Goal: Task Accomplishment & Management: Use online tool/utility

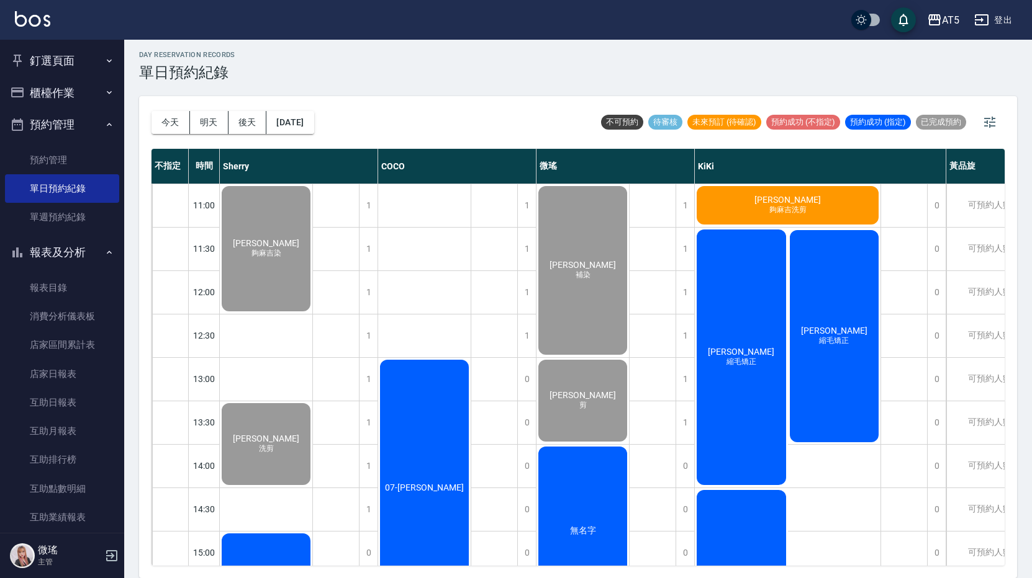
scroll to position [385, 0]
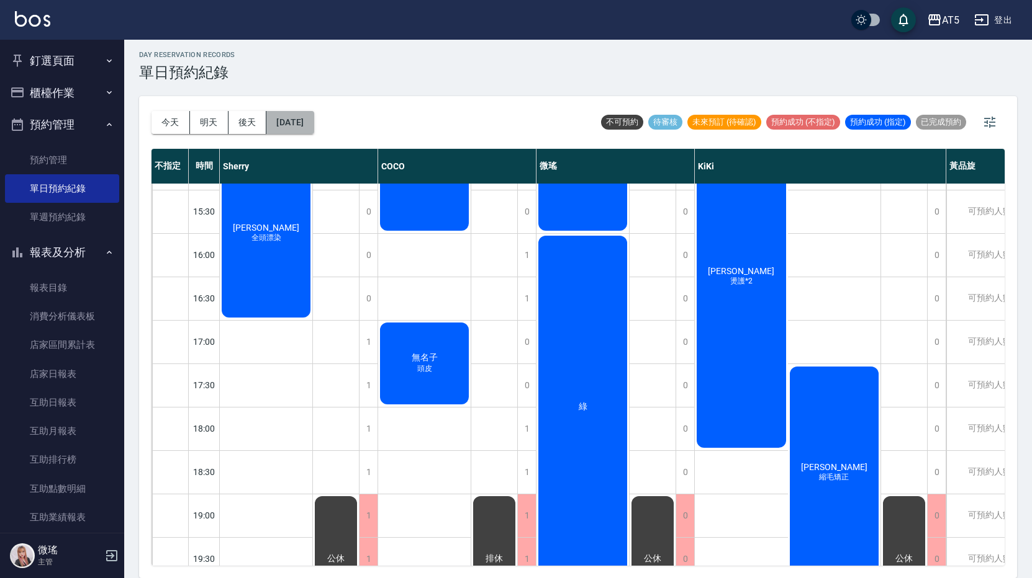
click at [310, 131] on button "[DATE]" at bounding box center [289, 122] width 47 height 23
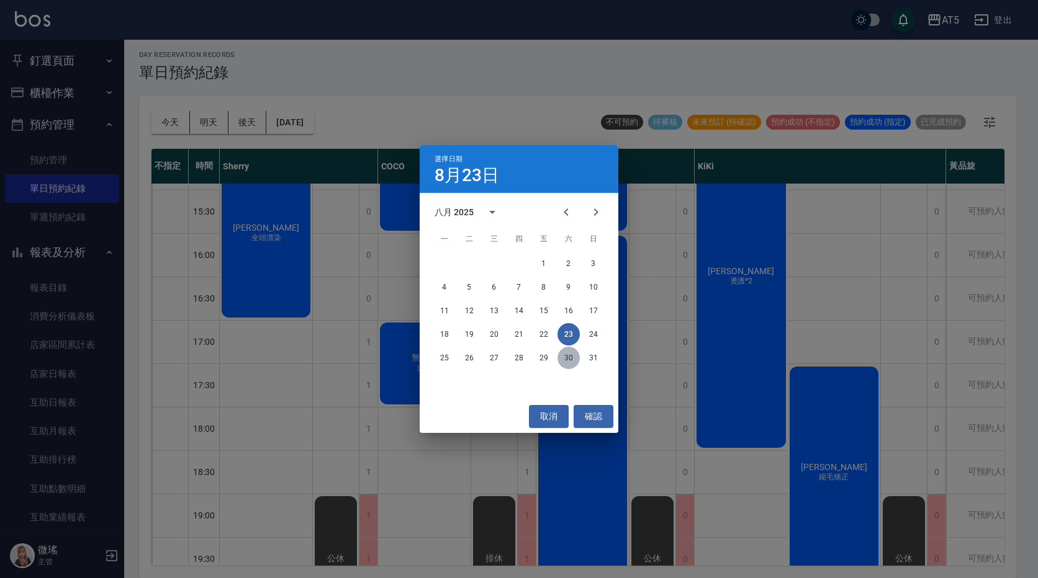
click at [566, 361] on button "30" at bounding box center [568, 358] width 22 height 22
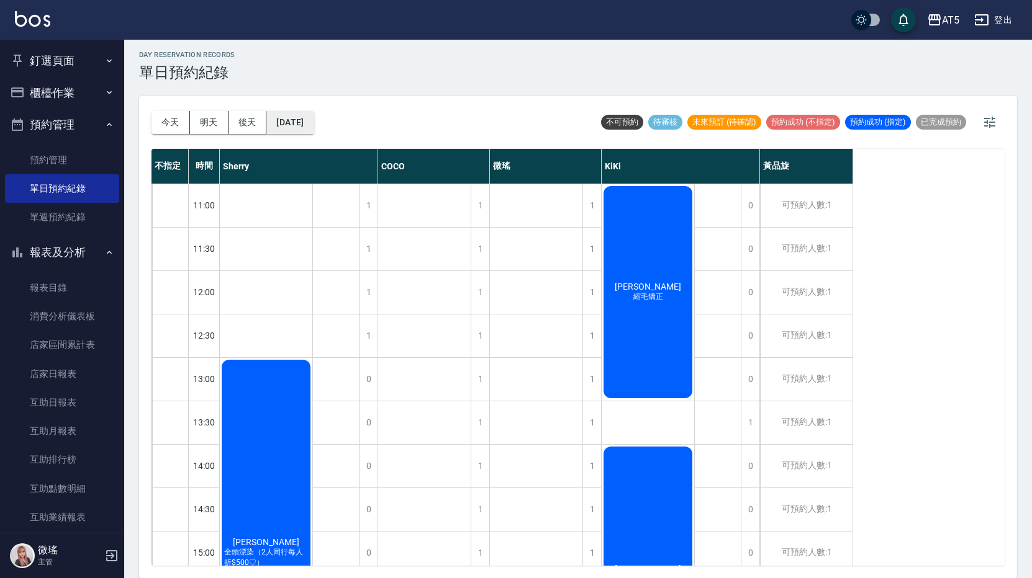
click at [307, 117] on button "[DATE]" at bounding box center [289, 122] width 47 height 23
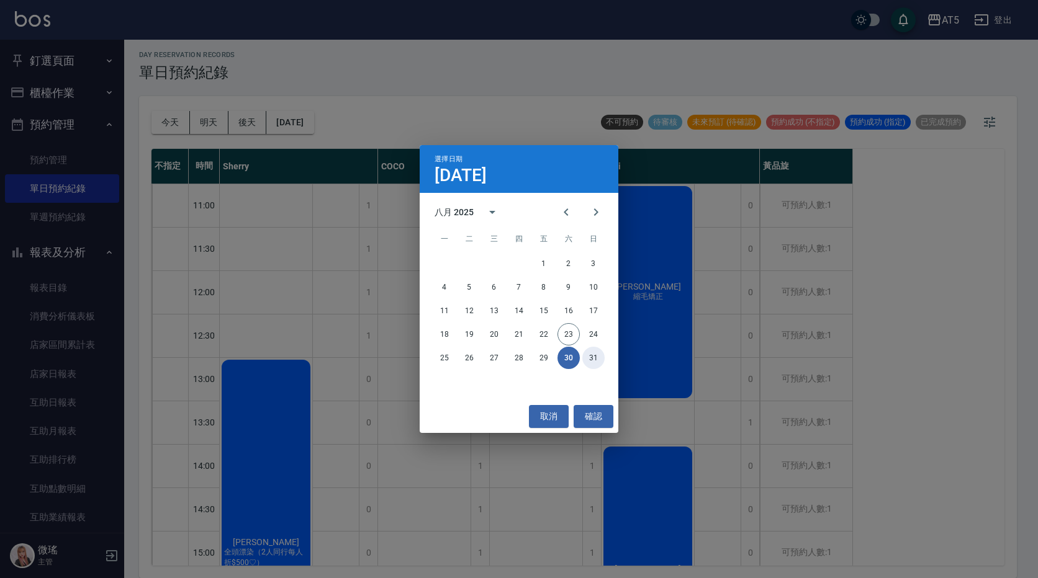
click at [595, 363] on button "31" at bounding box center [593, 358] width 22 height 22
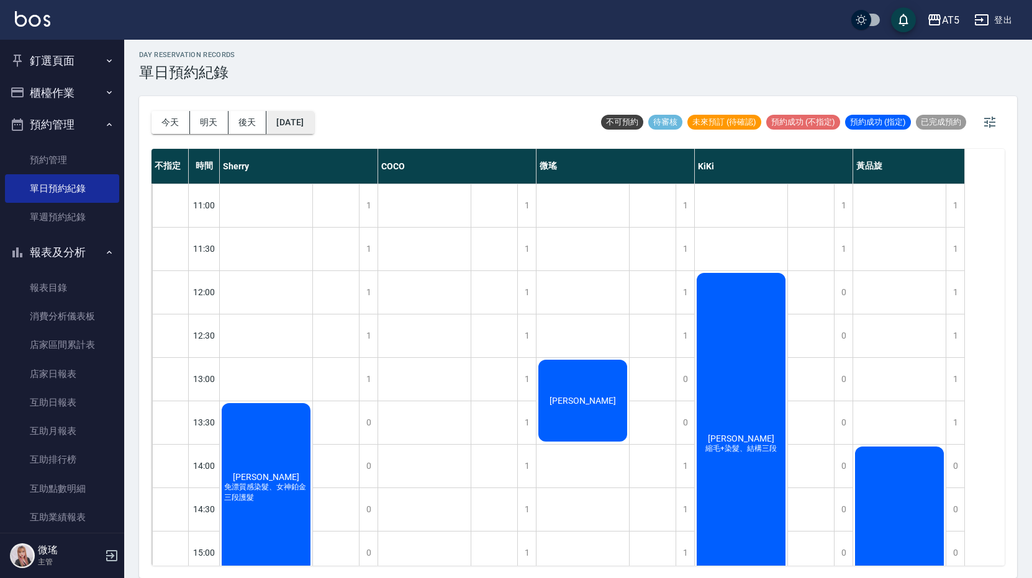
drag, startPoint x: 291, startPoint y: 126, endPoint x: 300, endPoint y: 129, distance: 9.8
click at [300, 129] on button "[DATE]" at bounding box center [289, 122] width 47 height 23
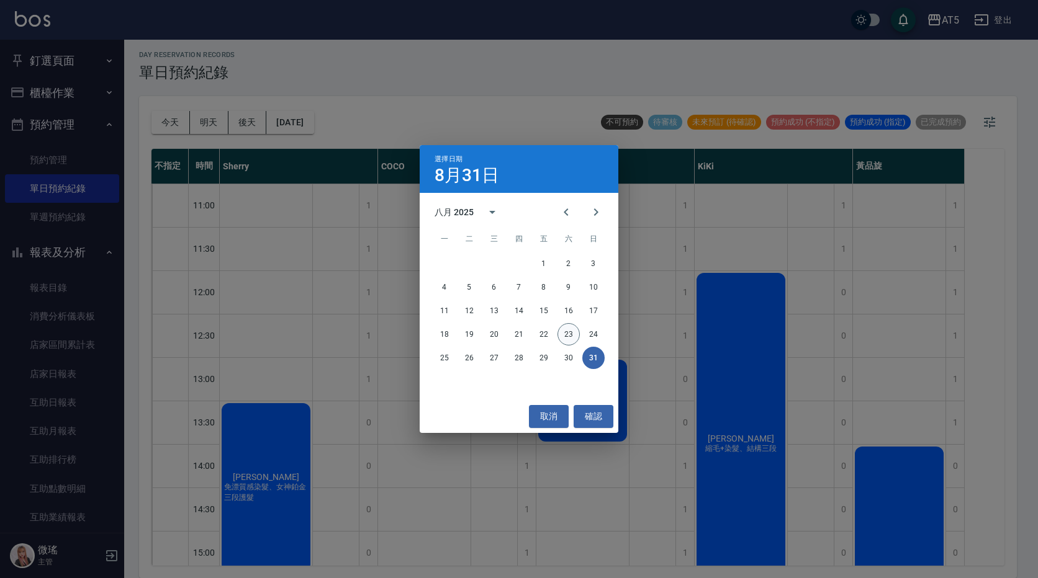
click at [567, 330] on button "23" at bounding box center [568, 334] width 22 height 22
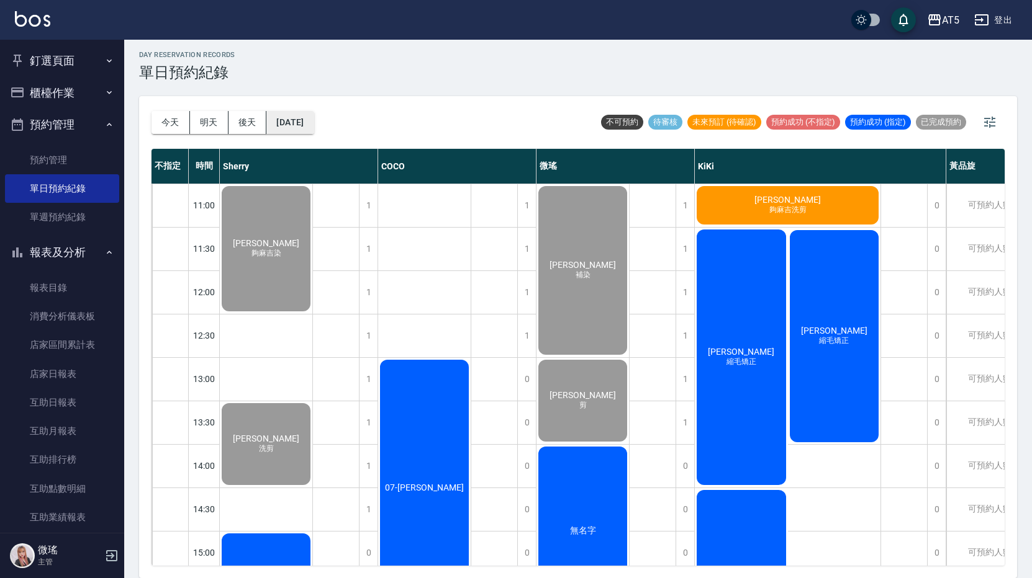
click at [302, 121] on button "[DATE]" at bounding box center [289, 122] width 47 height 23
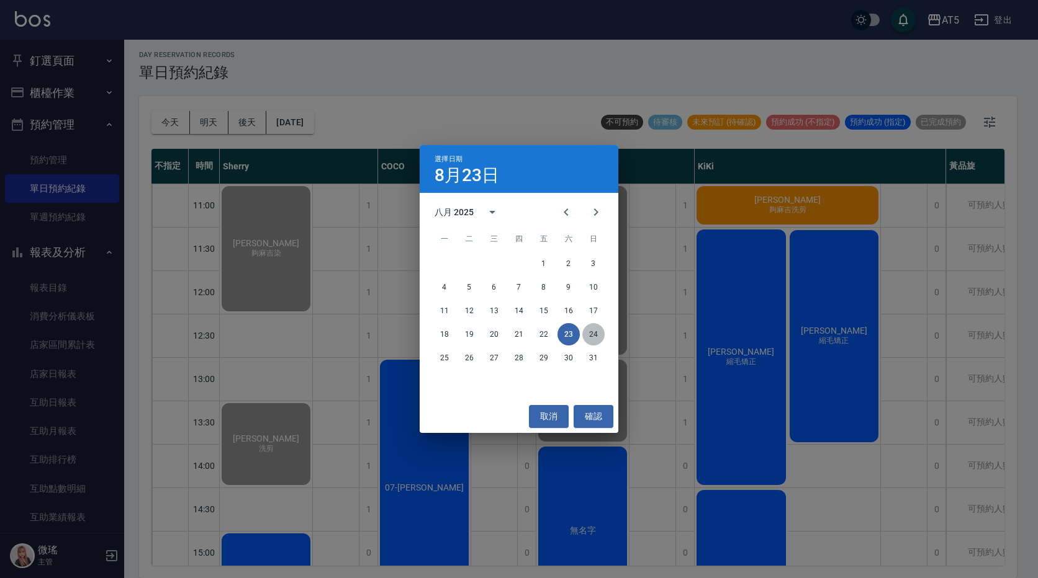
click at [591, 331] on button "24" at bounding box center [593, 334] width 22 height 22
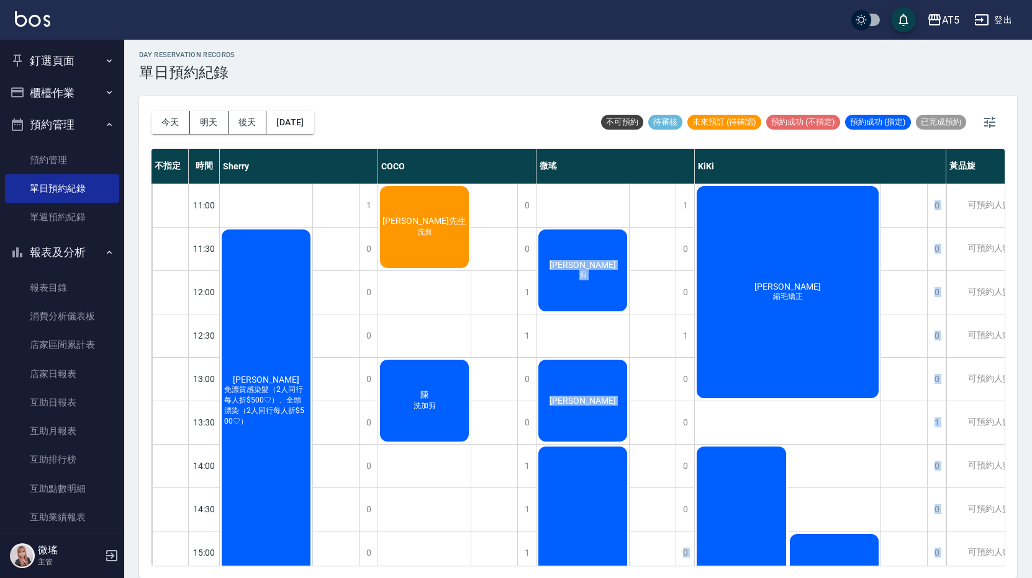
drag, startPoint x: 660, startPoint y: 565, endPoint x: 744, endPoint y: 576, distance: 84.5
click at [744, 576] on div "[DATE] [DATE] [DATE] [DATE] 不可預約 待審核 未來預訂 (待確認) 預約成功 (不指定) 預約成功 (指定) 已完成預約 不指定 …" at bounding box center [578, 337] width 878 height 482
drag, startPoint x: 688, startPoint y: 62, endPoint x: 853, endPoint y: 354, distance: 335.2
click at [689, 66] on div "day Reservation records 單日預約紀錄" at bounding box center [578, 66] width 878 height 30
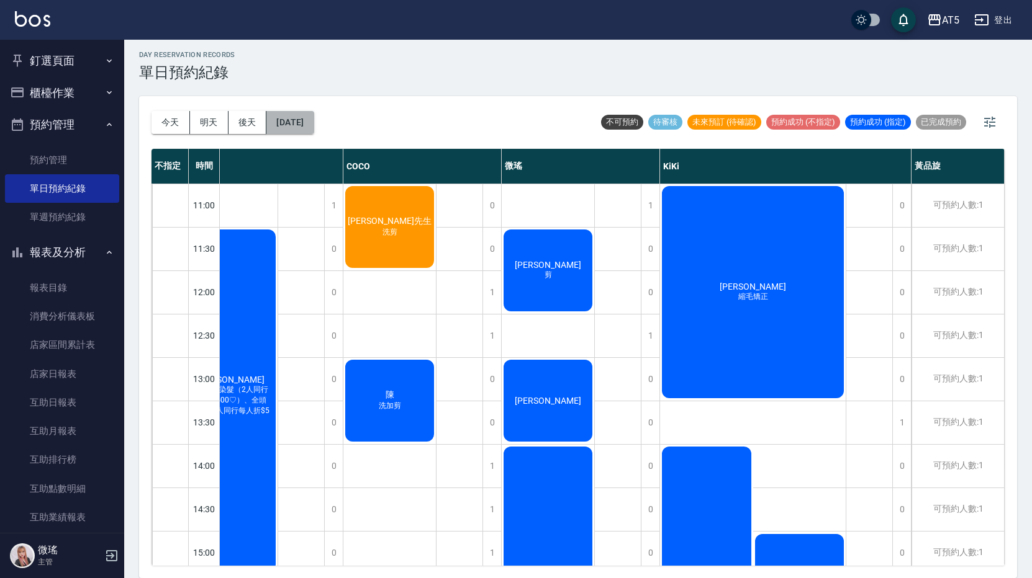
click at [298, 113] on button "[DATE]" at bounding box center [289, 122] width 47 height 23
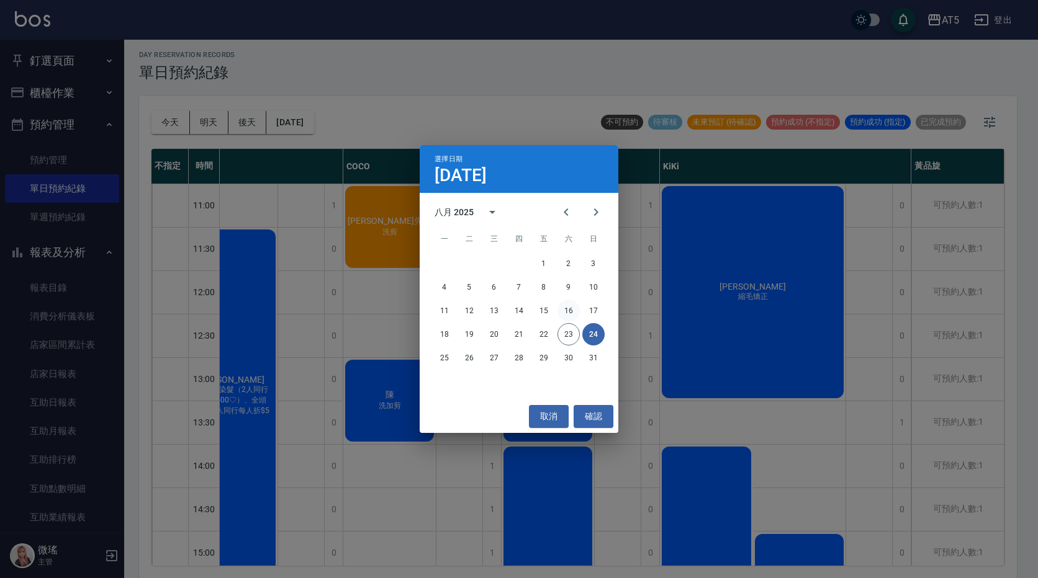
click at [569, 305] on button "16" at bounding box center [568, 311] width 22 height 22
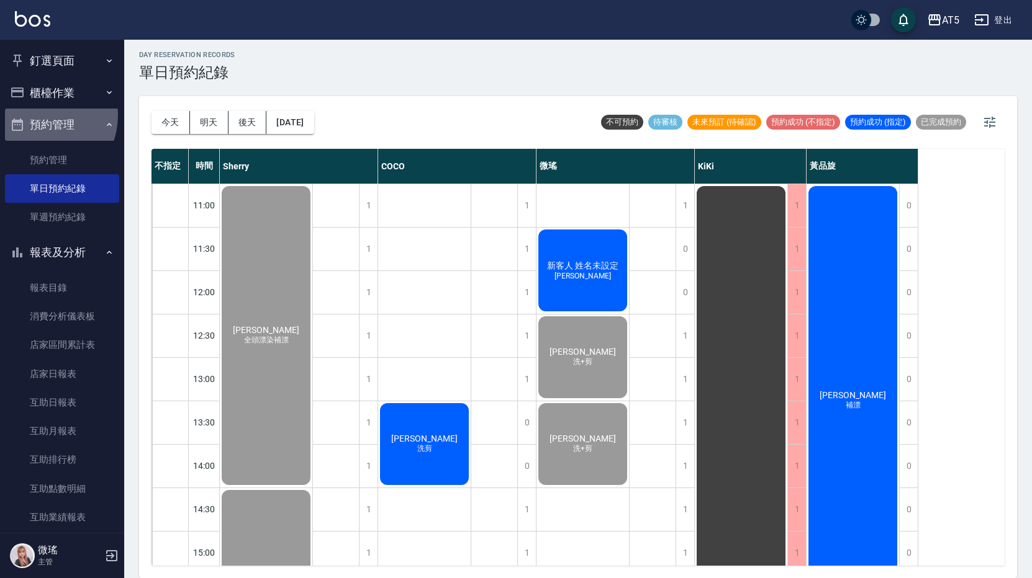
drag, startPoint x: 38, startPoint y: 115, endPoint x: 45, endPoint y: 110, distance: 7.9
click at [43, 112] on button "預約管理" at bounding box center [62, 125] width 114 height 32
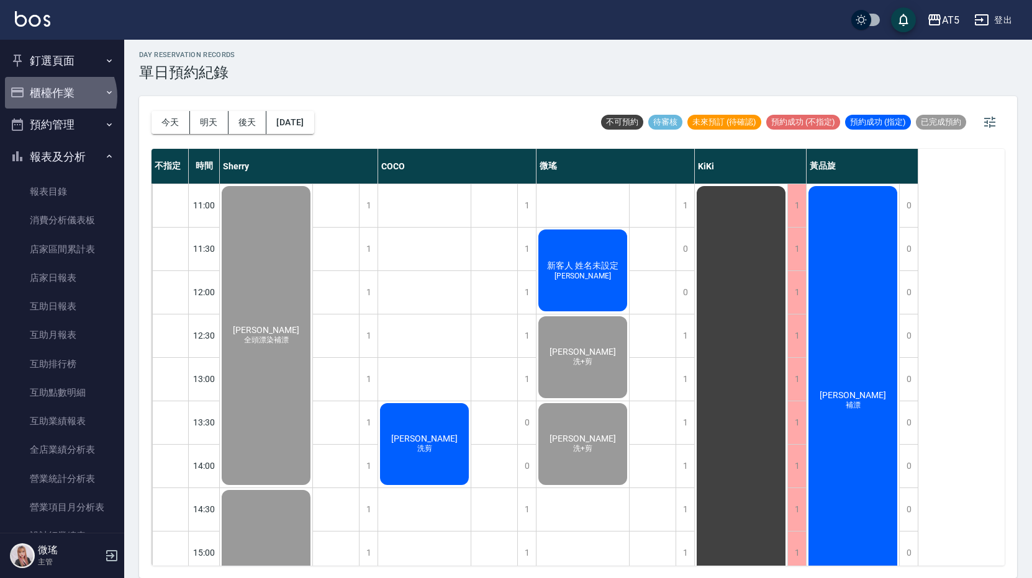
click at [56, 96] on button "櫃檯作業" at bounding box center [62, 93] width 114 height 32
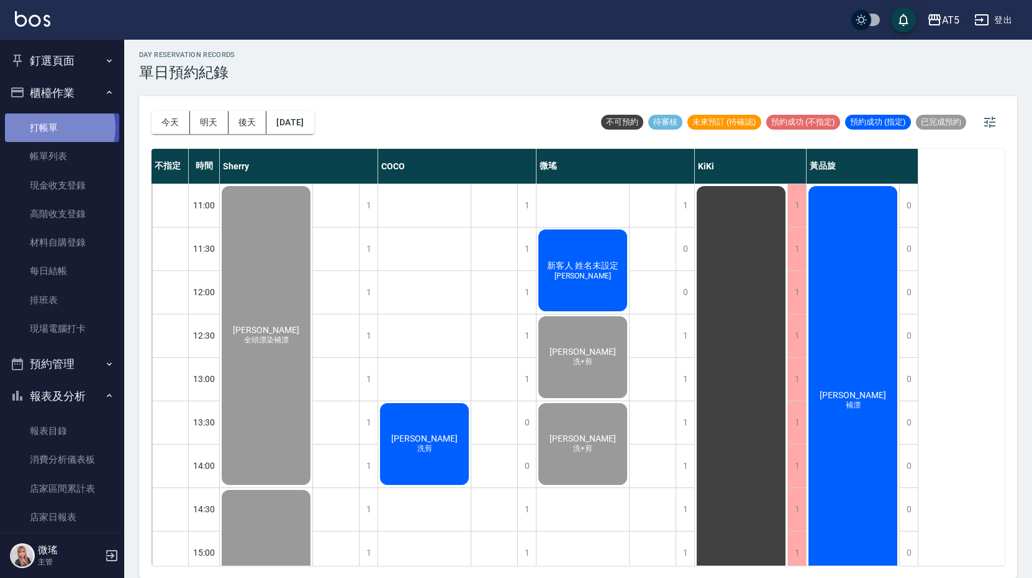
click at [51, 127] on link "打帳單" at bounding box center [62, 128] width 114 height 29
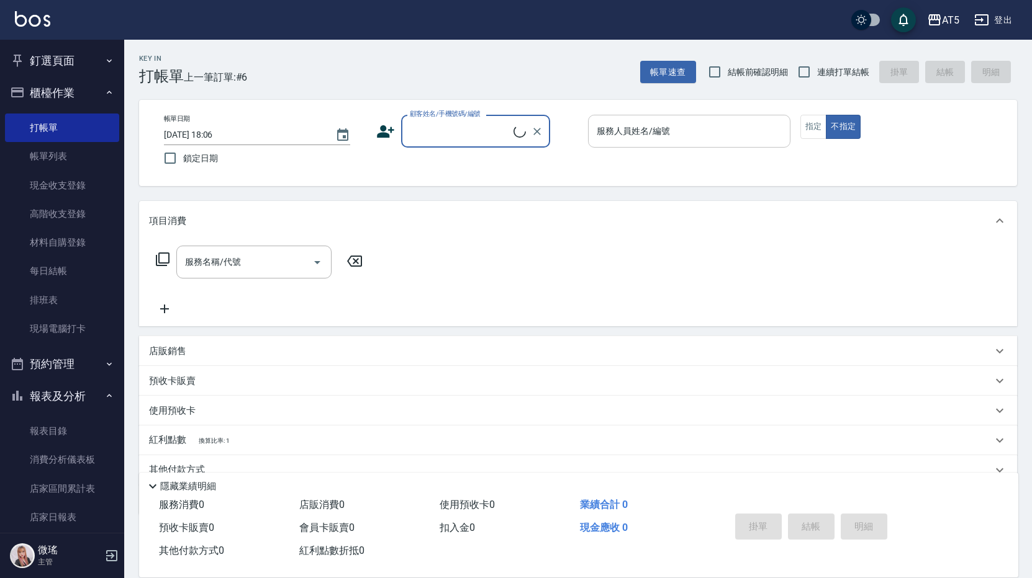
click at [718, 137] on input "服務人員姓名/編號" at bounding box center [688, 131] width 191 height 22
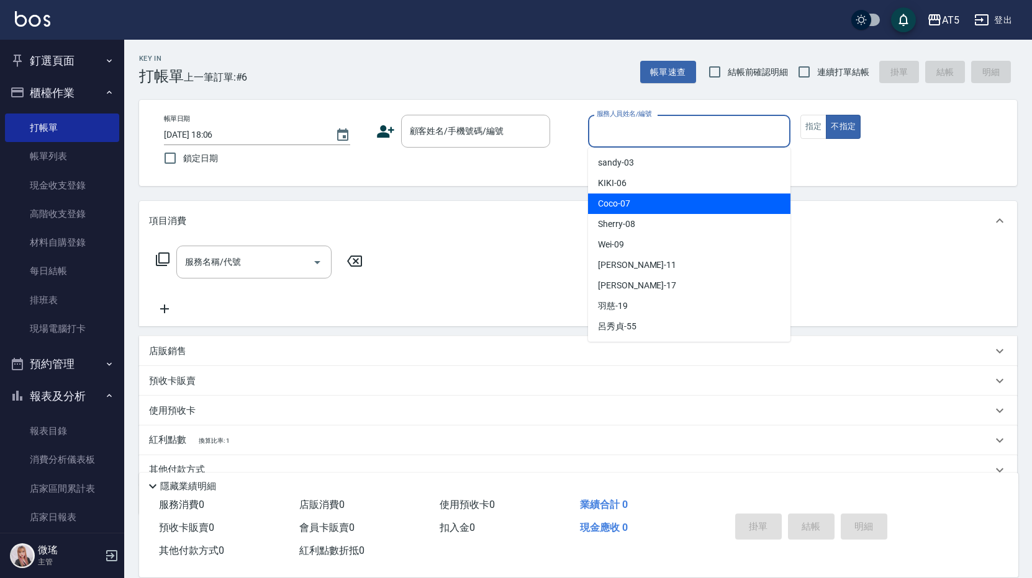
drag, startPoint x: 677, startPoint y: 211, endPoint x: 706, endPoint y: 189, distance: 36.3
click at [677, 211] on div "Coco -07" at bounding box center [689, 204] width 202 height 20
type input "Coco-07"
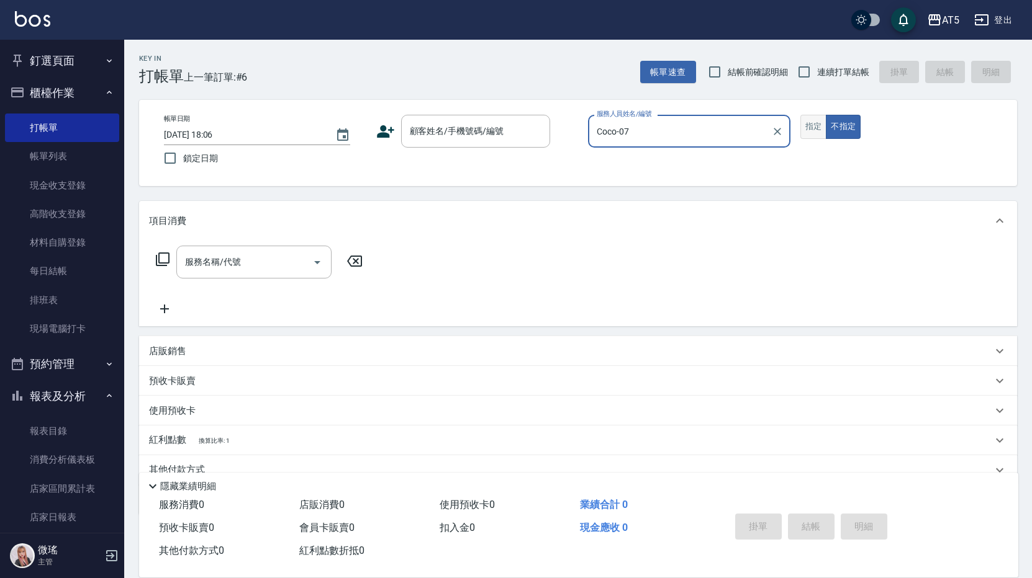
click at [806, 132] on button "指定" at bounding box center [813, 127] width 27 height 24
click at [467, 122] on div "顧客姓名/手機號碼/編號 顧客姓名/手機號碼/編號" at bounding box center [475, 131] width 149 height 33
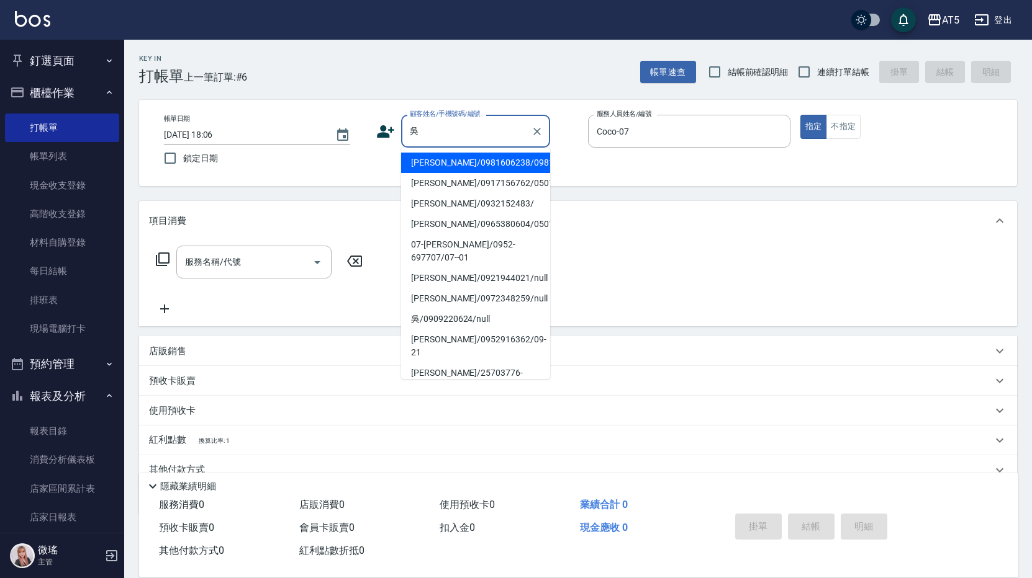
click at [456, 266] on li "07-[PERSON_NAME]/0952-697707/07--01" at bounding box center [475, 252] width 149 height 34
type input "07-[PERSON_NAME]/0952-697707/07--01"
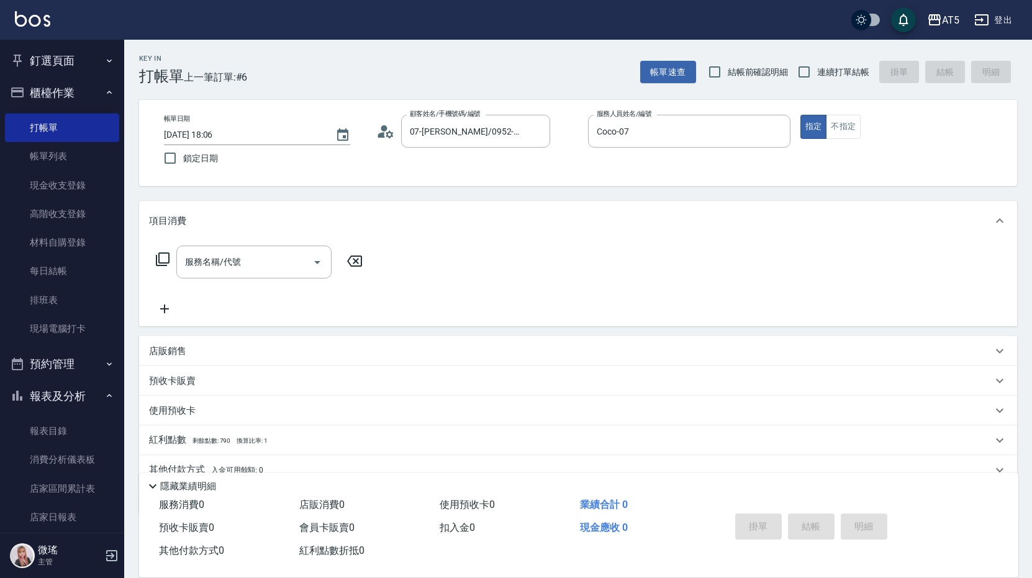
click at [155, 258] on icon at bounding box center [162, 259] width 15 height 15
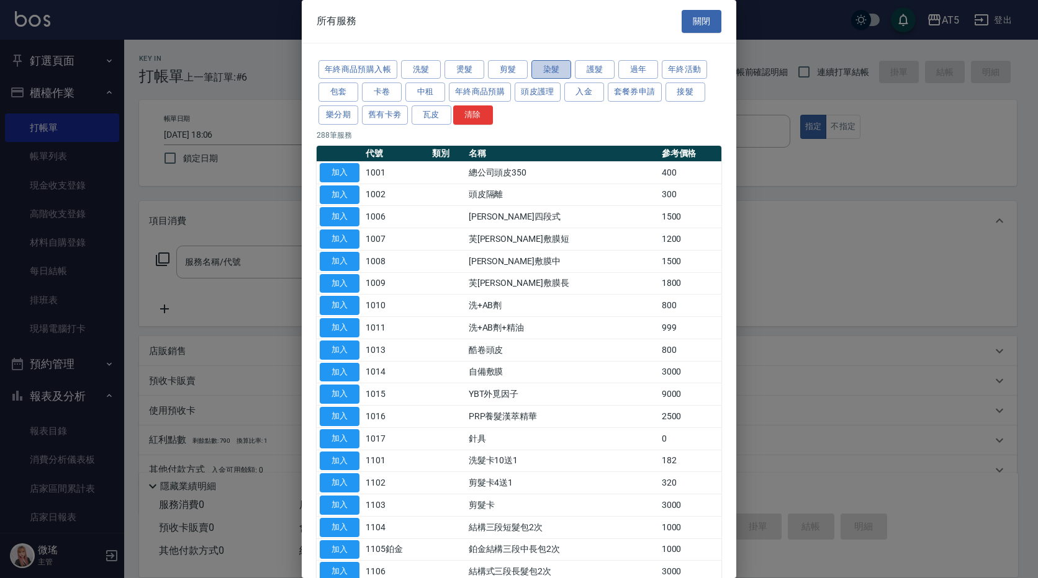
click at [539, 63] on button "染髮" at bounding box center [551, 69] width 40 height 19
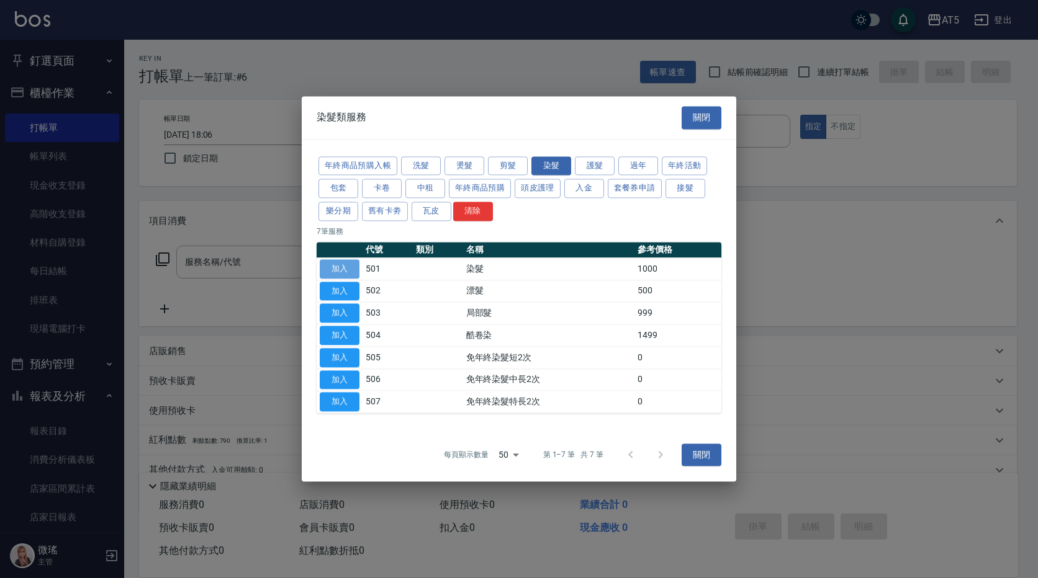
click at [333, 276] on button "加入" at bounding box center [340, 268] width 40 height 19
type input "染髮(501)"
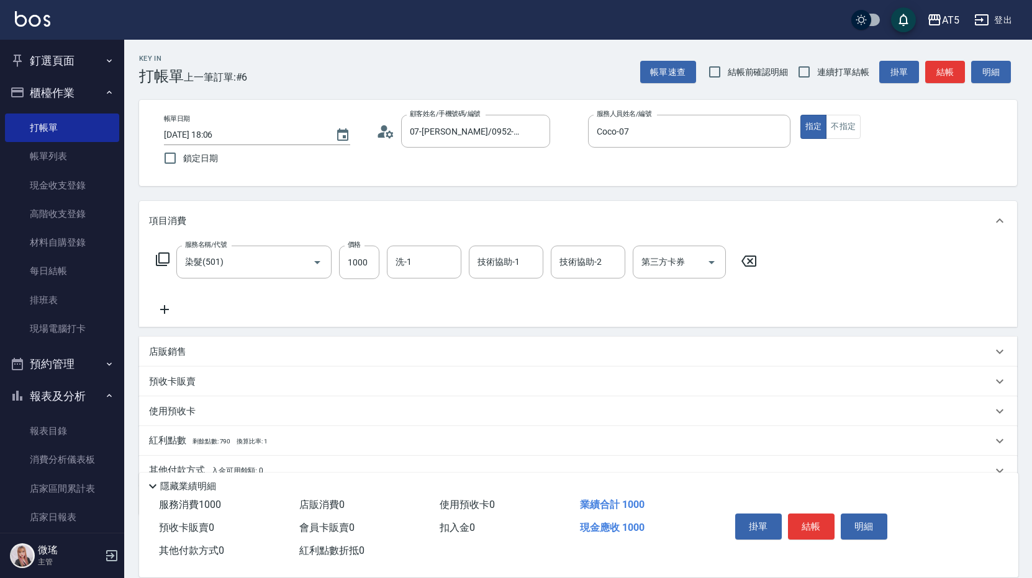
click at [161, 265] on icon at bounding box center [162, 259] width 15 height 15
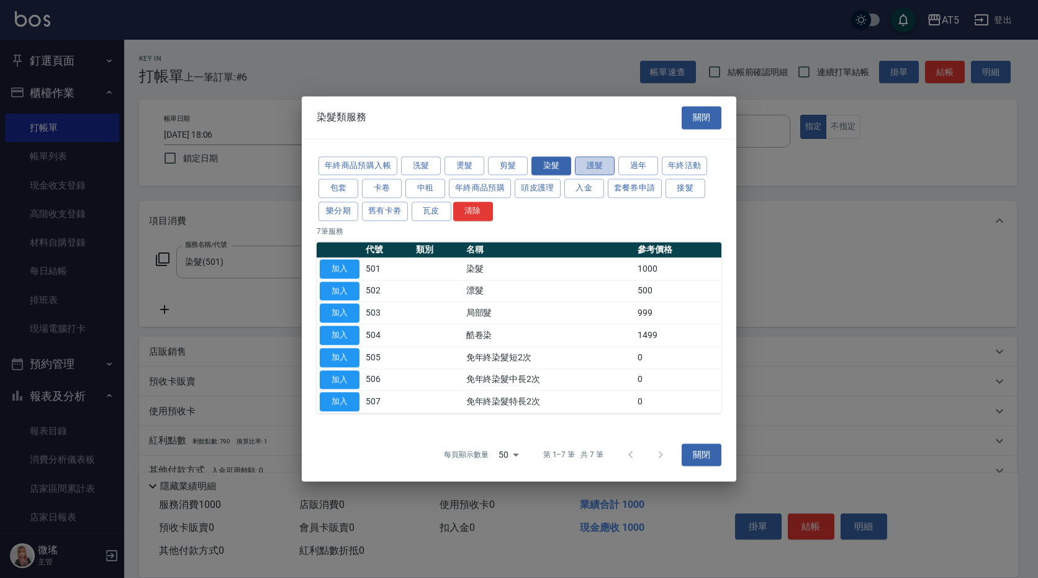
click at [599, 169] on button "護髮" at bounding box center [595, 165] width 40 height 19
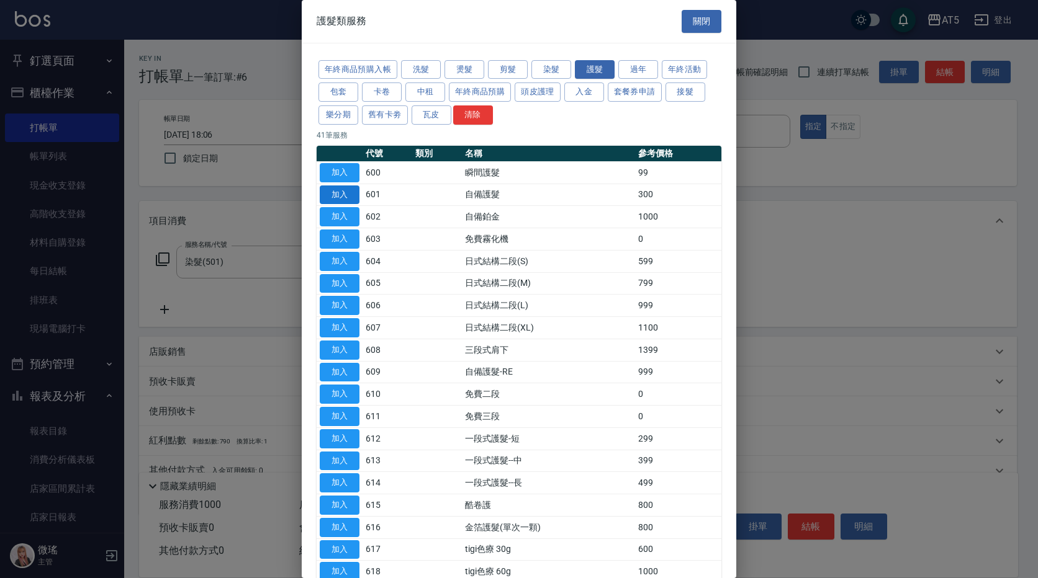
click at [359, 199] on button "加入" at bounding box center [340, 195] width 40 height 19
type input "130"
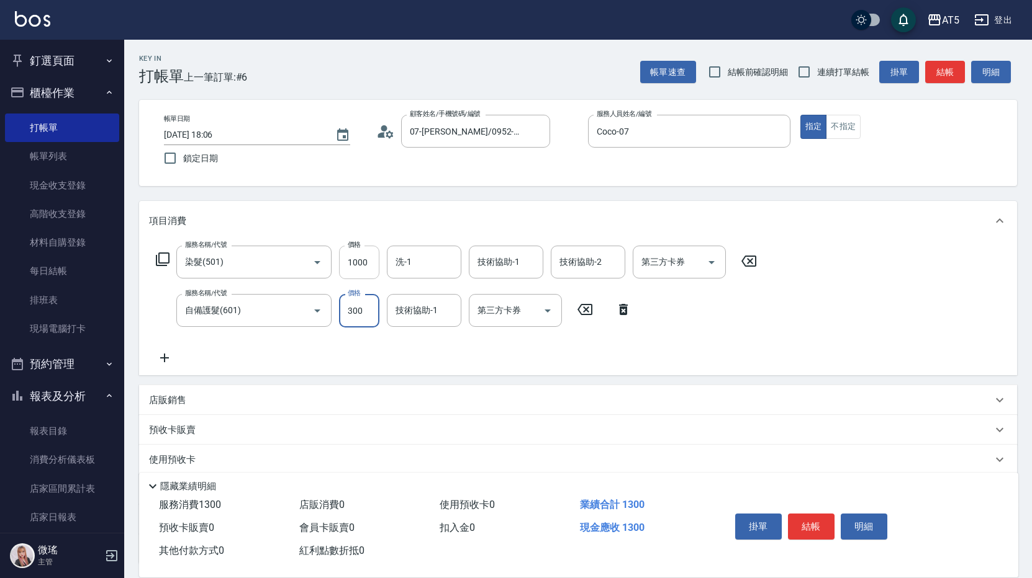
click at [367, 258] on input "1000" at bounding box center [359, 263] width 40 height 34
type input "0"
type input "30"
type input "11"
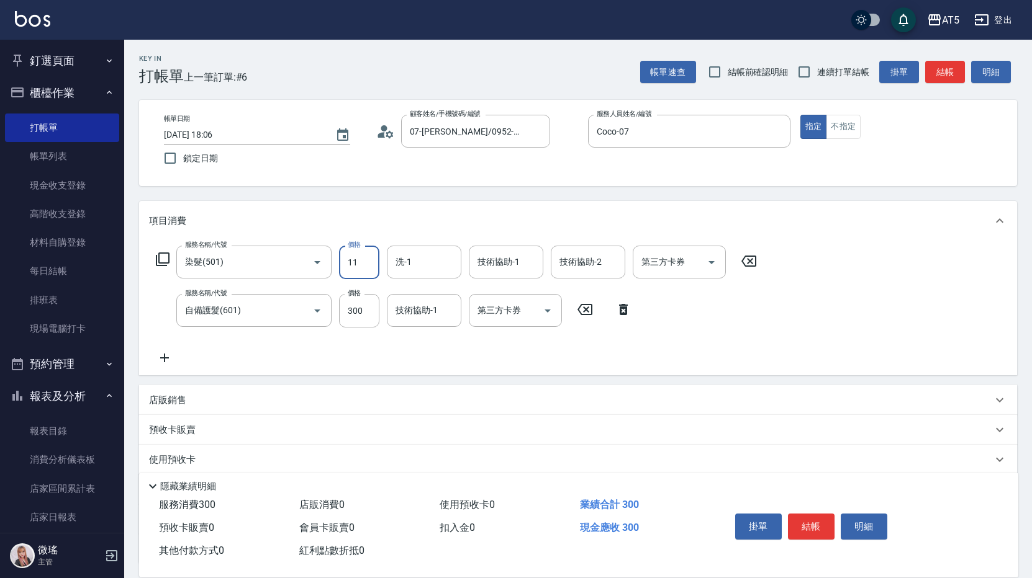
type input "40"
type input "11"
type input "30"
type input "120"
type input "40"
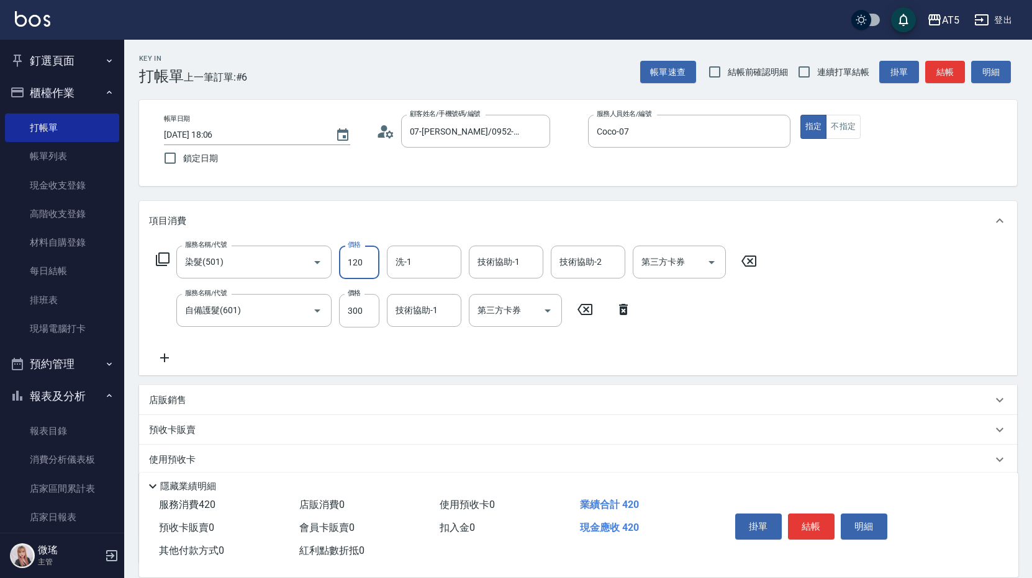
type input "1200"
type input "150"
type input "1200"
click at [356, 311] on input "300" at bounding box center [359, 311] width 40 height 34
type input "120"
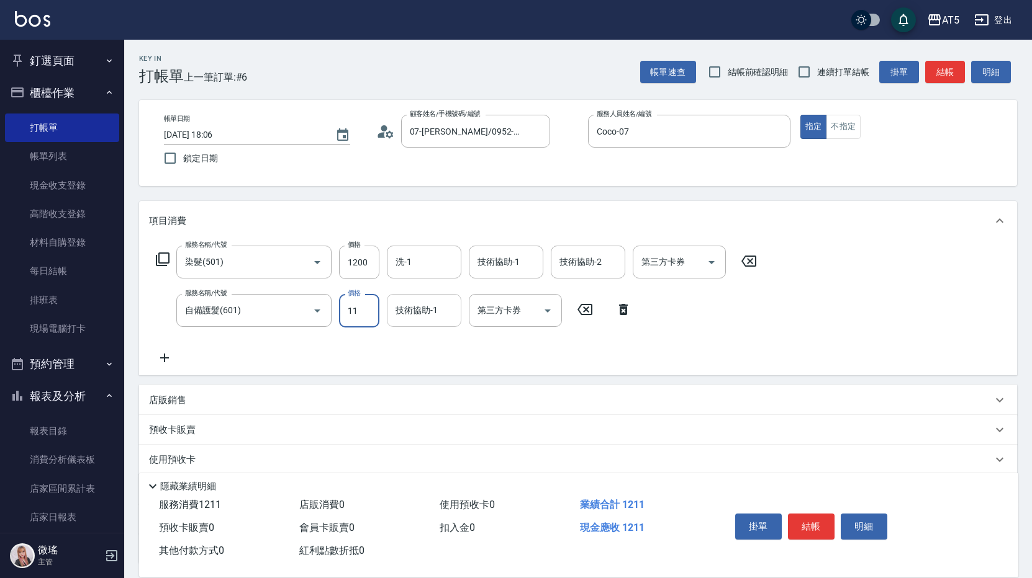
type input "118"
type input "130"
type input "11"
type input "120"
type input "180"
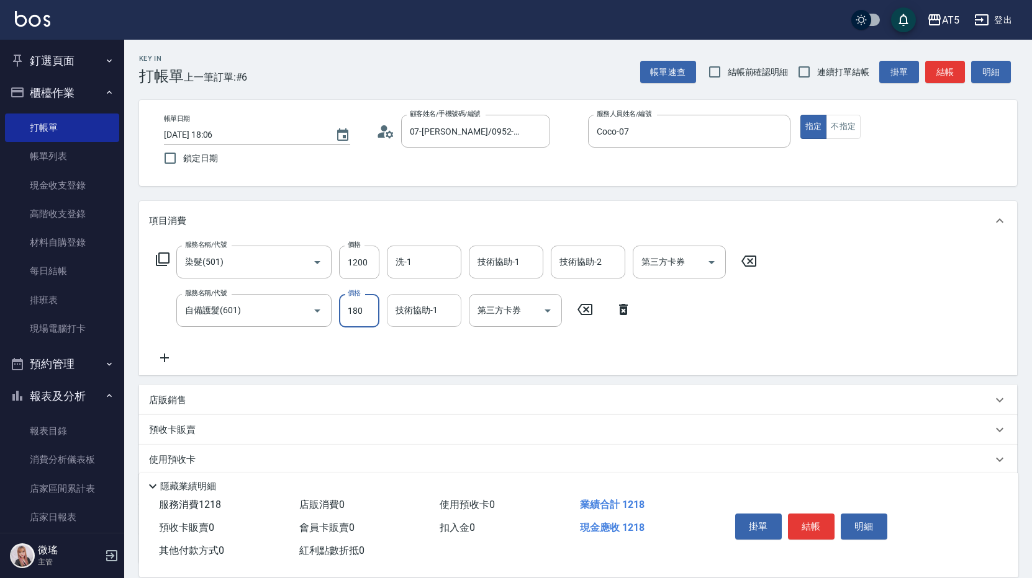
type input "130"
type input "1800"
type input "300"
type input "1800"
click at [707, 346] on div "服務名稱/代號 染髮(501) 服務名稱/代號 價格 1200 價格 洗-1 洗-1 技術協助-1 技術協助-1 技術協助-2 技術協助-2 第三方卡券 第三…" at bounding box center [456, 306] width 615 height 120
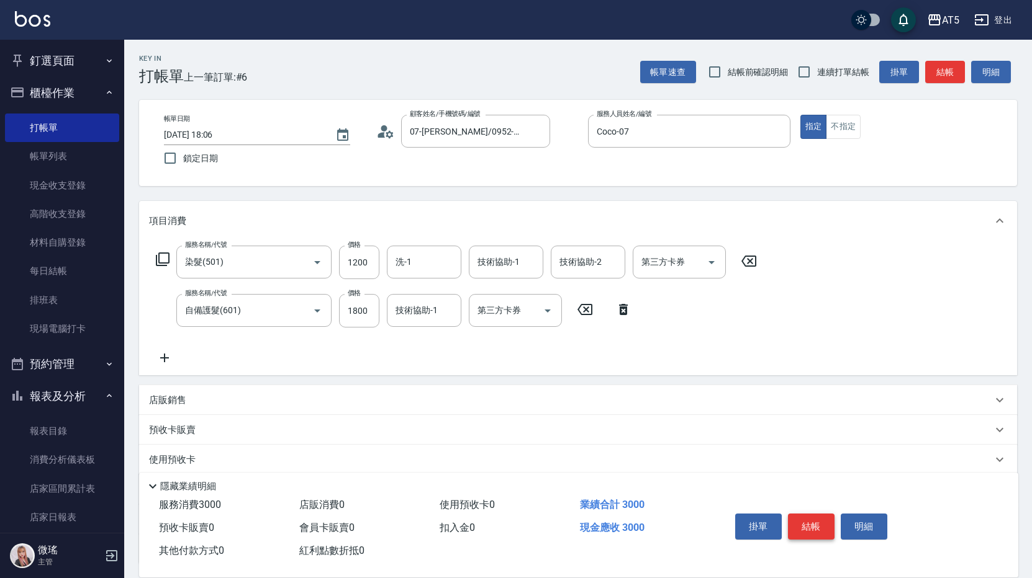
click at [815, 527] on button "結帳" at bounding box center [811, 527] width 47 height 26
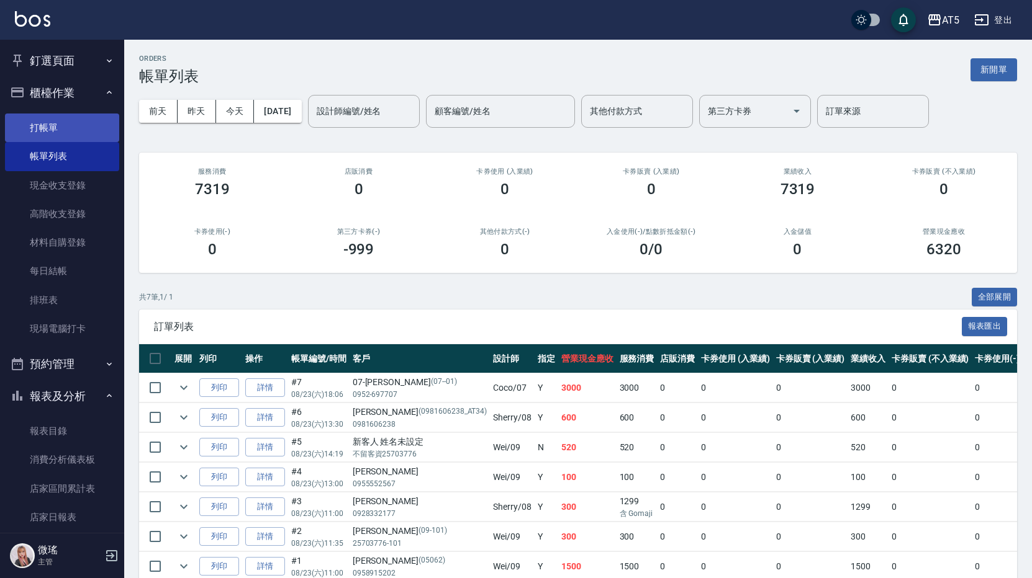
click at [96, 126] on link "打帳單" at bounding box center [62, 128] width 114 height 29
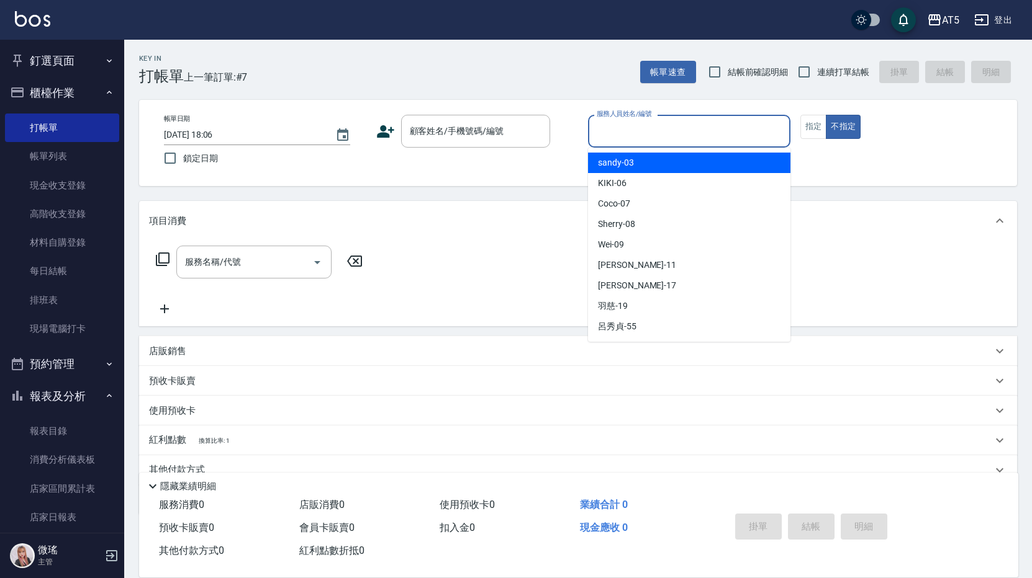
click at [721, 124] on input "服務人員姓名/編號" at bounding box center [688, 131] width 191 height 22
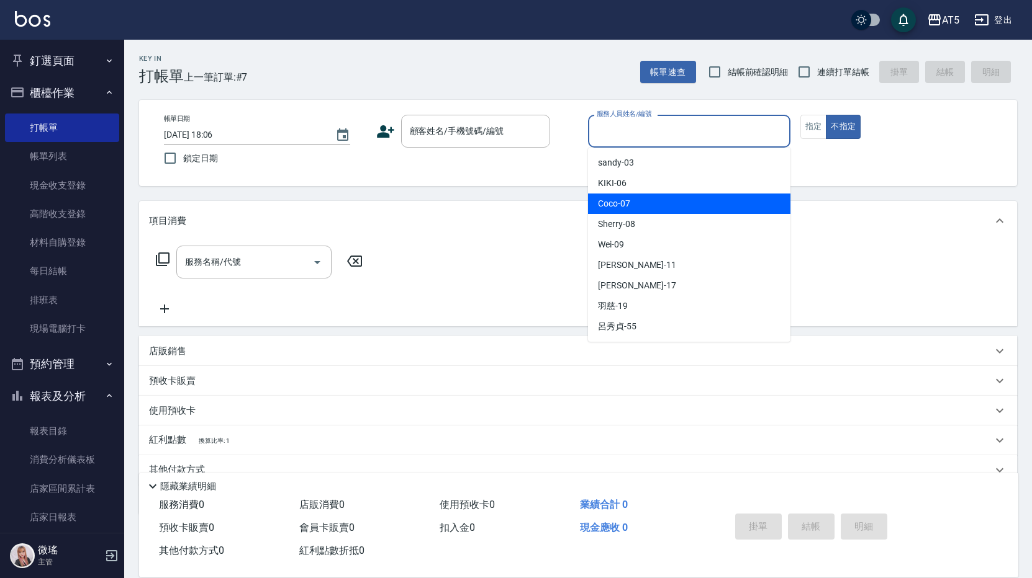
drag, startPoint x: 697, startPoint y: 207, endPoint x: 736, endPoint y: 196, distance: 40.8
click at [696, 207] on div "Coco -07" at bounding box center [689, 204] width 202 height 20
type input "Coco-07"
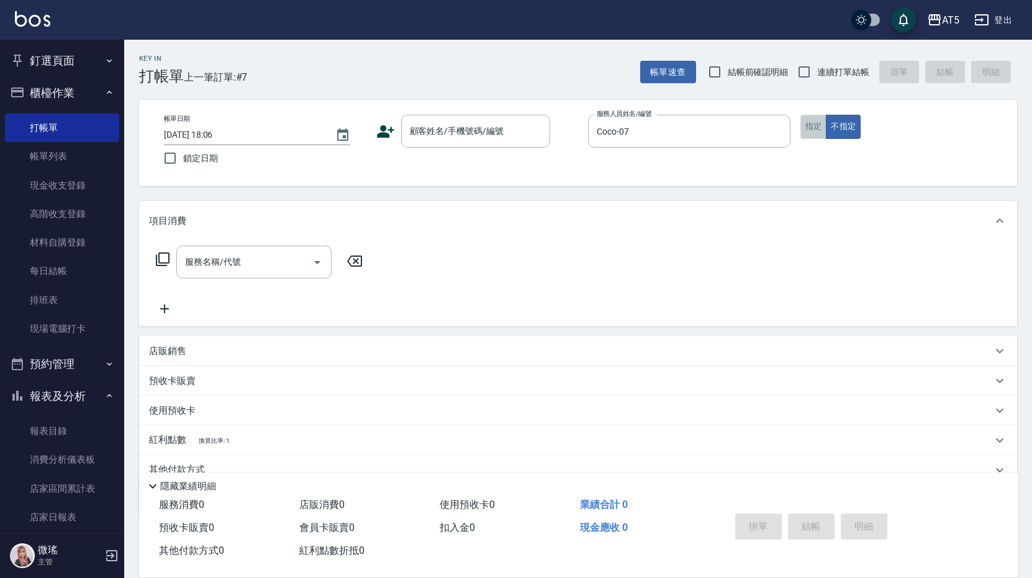
click at [818, 138] on button "指定" at bounding box center [813, 127] width 27 height 24
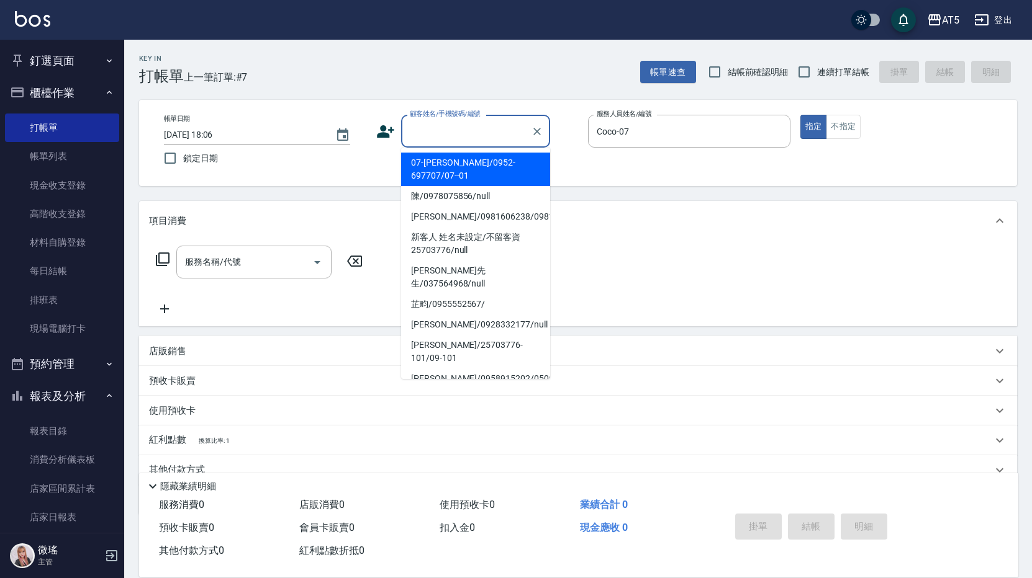
click at [505, 133] on input "顧客姓名/手機號碼/編號" at bounding box center [466, 131] width 119 height 22
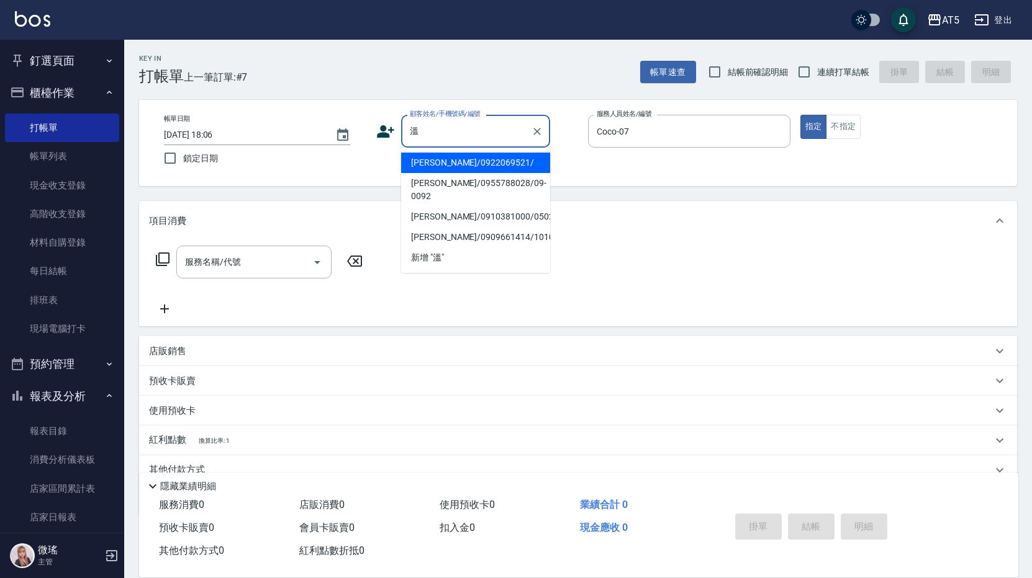
click at [475, 227] on li "[PERSON_NAME]/0909661414/1010" at bounding box center [475, 237] width 149 height 20
type input "[PERSON_NAME]/0909661414/1010"
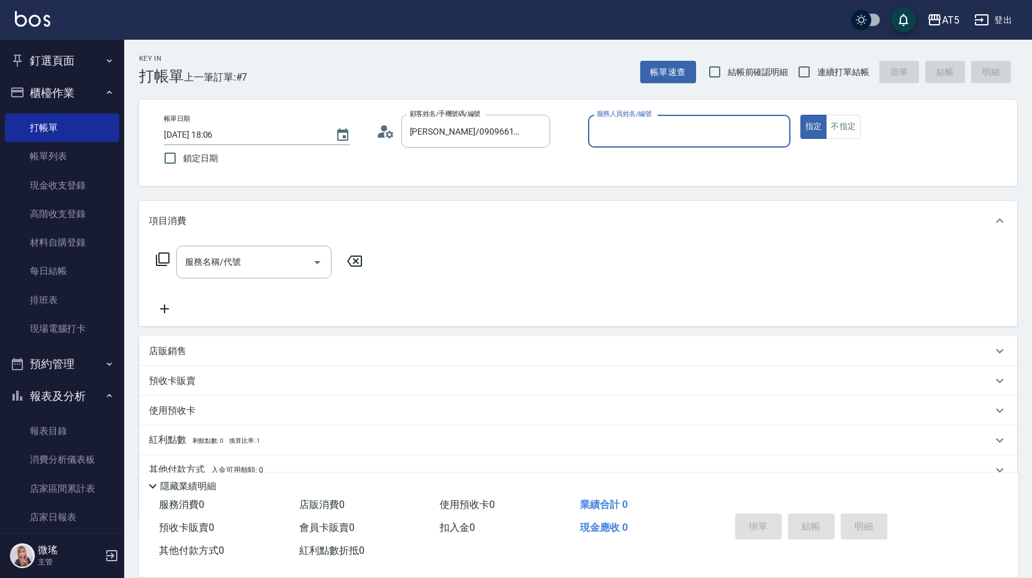
click at [684, 140] on input "服務人員姓名/編號" at bounding box center [688, 131] width 191 height 22
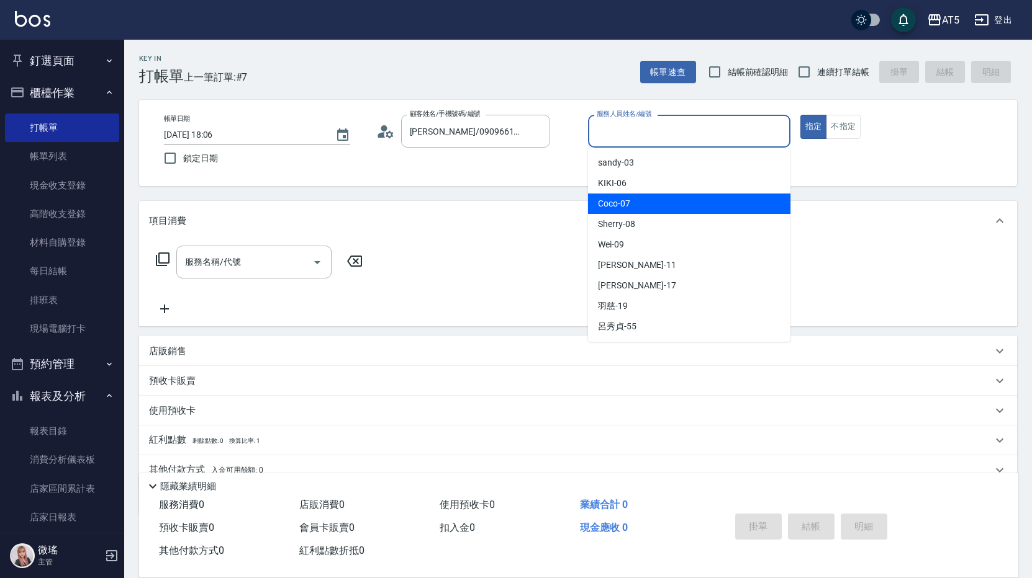
click at [657, 196] on div "Coco -07" at bounding box center [689, 204] width 202 height 20
type input "Coco-07"
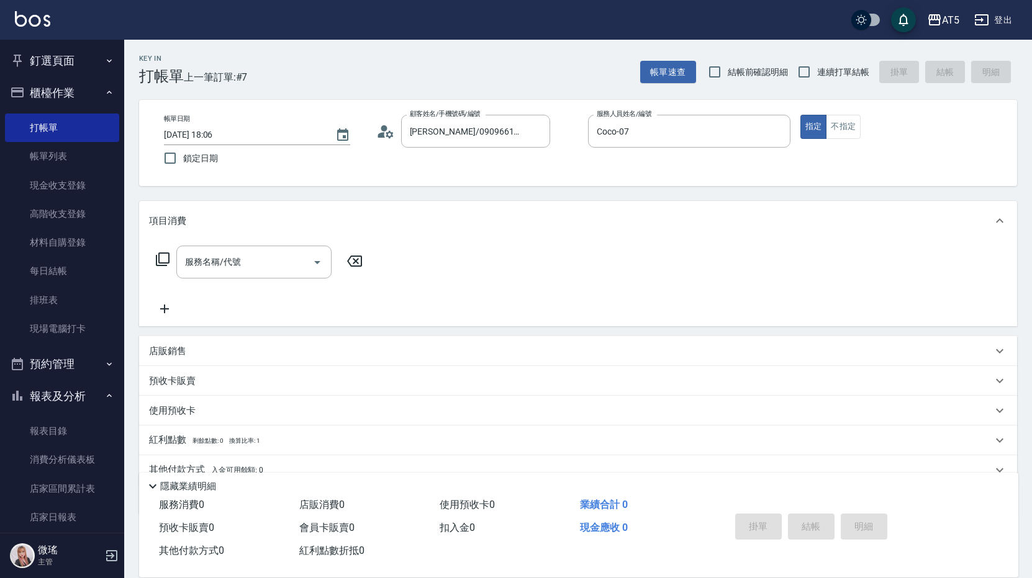
click at [168, 268] on div "服務名稱/代號 服務名稱/代號" at bounding box center [259, 262] width 221 height 33
click at [164, 259] on icon at bounding box center [162, 259] width 15 height 15
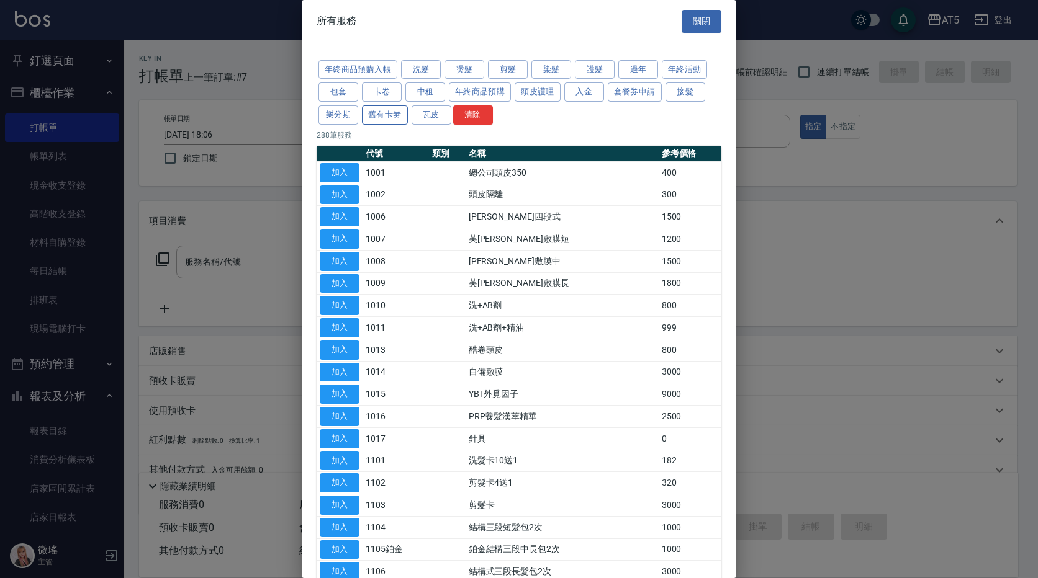
click at [395, 119] on button "舊有卡劵" at bounding box center [385, 115] width 46 height 19
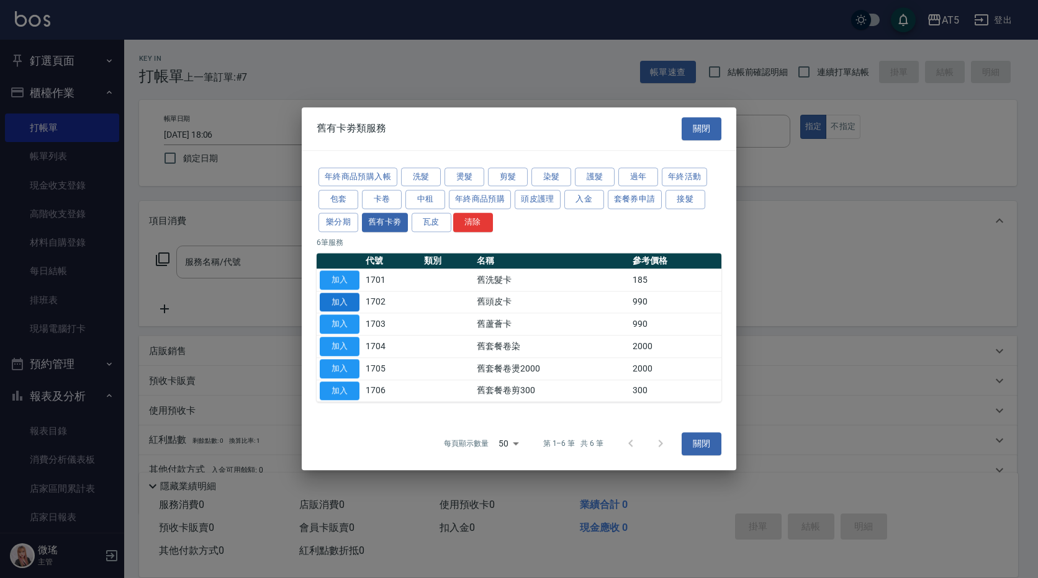
click at [353, 296] on button "加入" at bounding box center [340, 302] width 40 height 19
type input "舊頭皮卡(1702)"
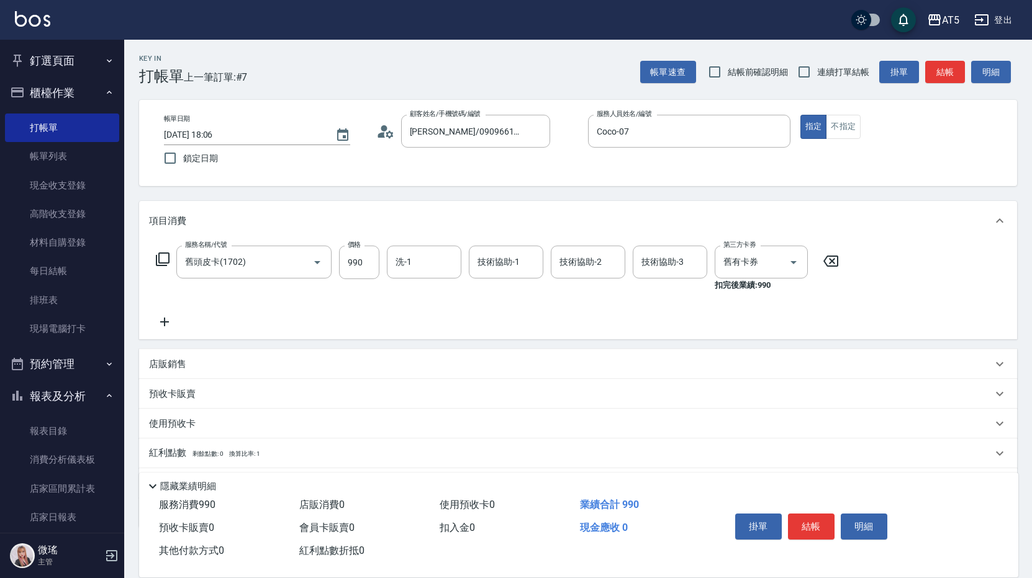
click at [822, 74] on span "連續打單結帳" at bounding box center [843, 72] width 52 height 13
click at [817, 74] on input "連續打單結帳" at bounding box center [804, 72] width 26 height 26
checkbox input "true"
click at [722, 75] on input "結帳前確認明細" at bounding box center [714, 72] width 26 height 26
checkbox input "true"
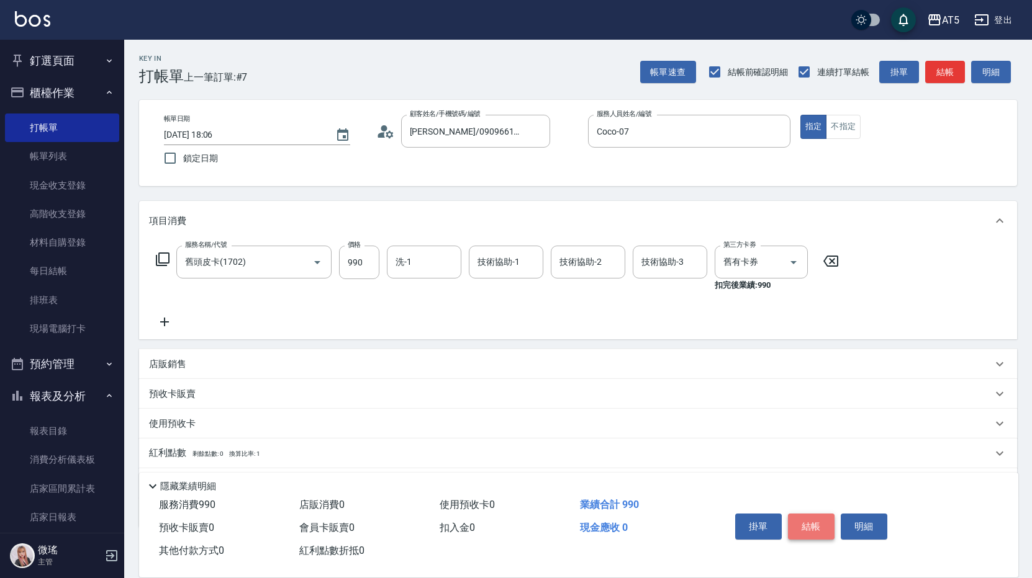
click at [811, 523] on button "結帳" at bounding box center [811, 527] width 47 height 26
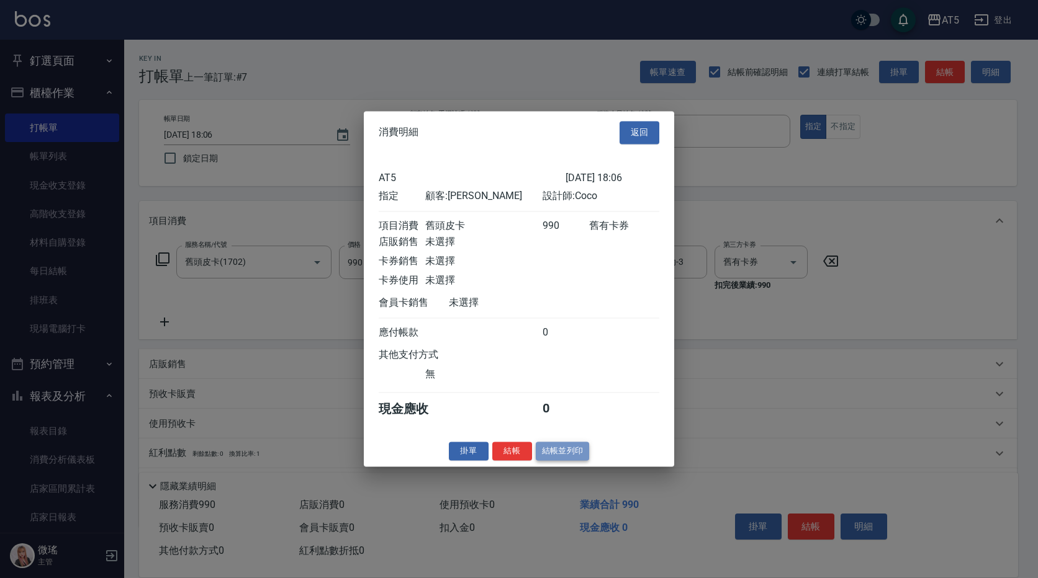
click at [554, 461] on button "結帳並列印" at bounding box center [563, 451] width 54 height 19
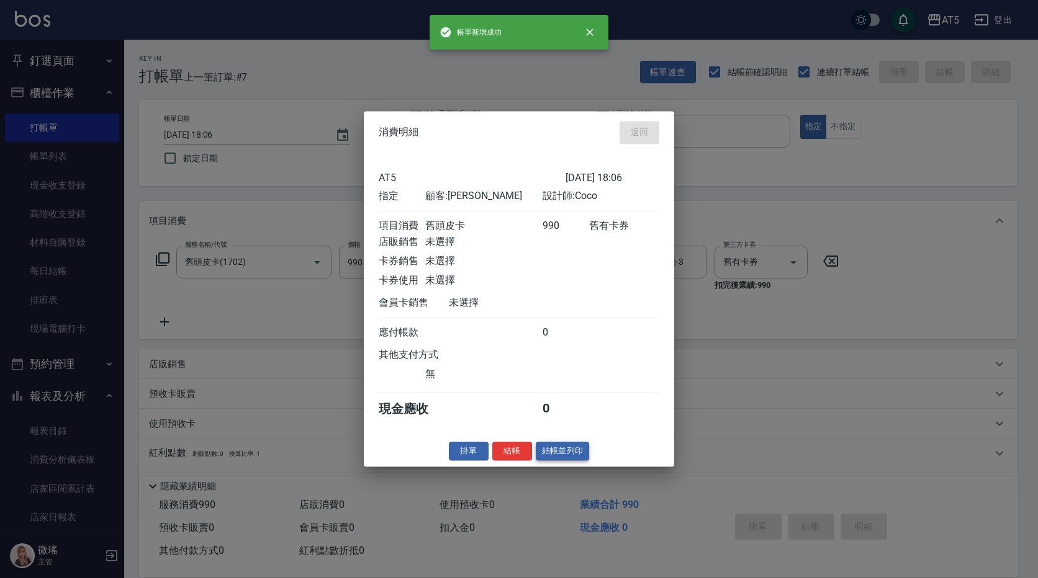
type input "[DATE] 18:07"
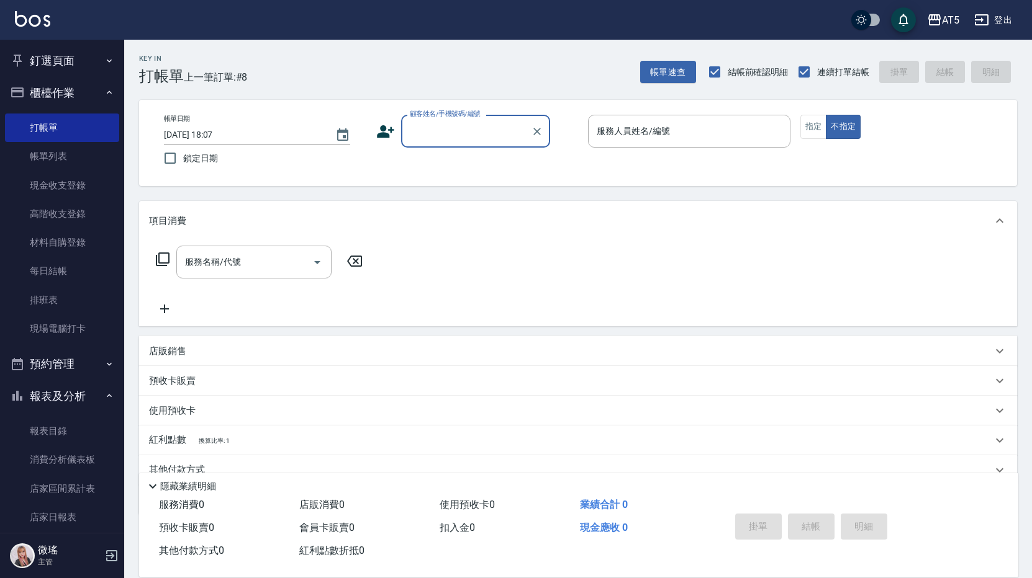
click at [88, 367] on button "預約管理" at bounding box center [62, 364] width 114 height 32
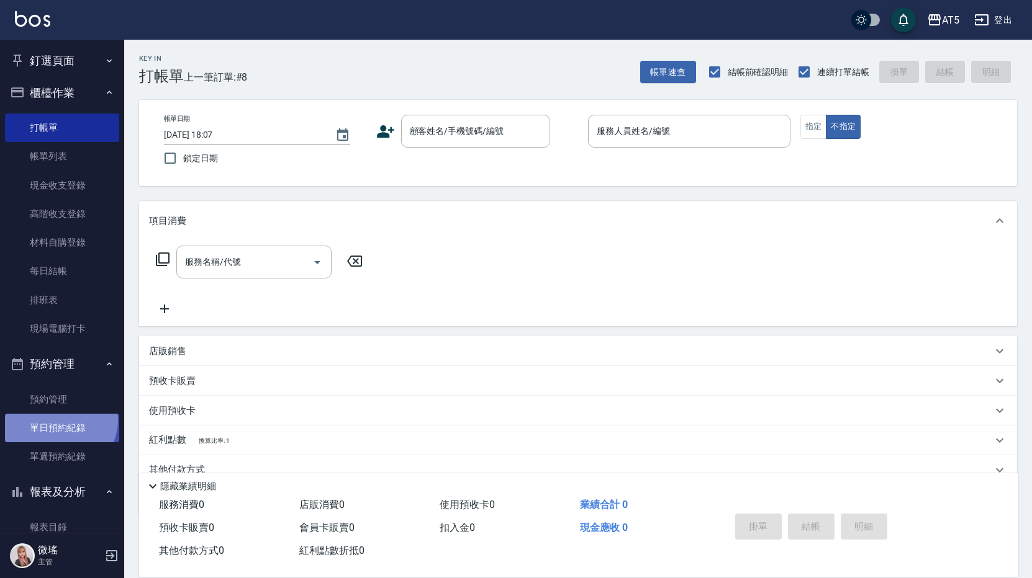
click at [57, 420] on link "單日預約紀錄" at bounding box center [62, 428] width 114 height 29
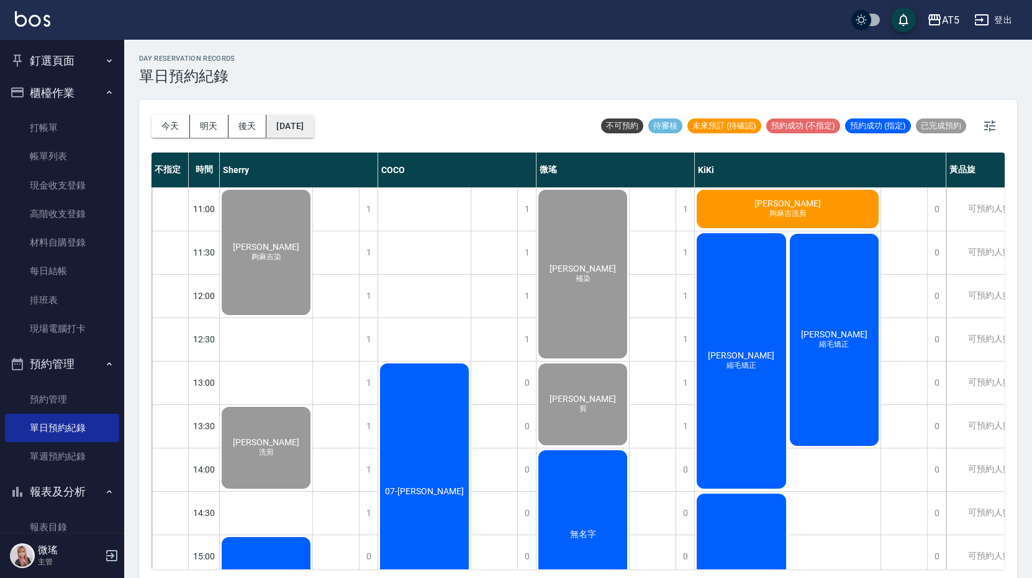
click at [313, 122] on button "[DATE]" at bounding box center [289, 126] width 47 height 23
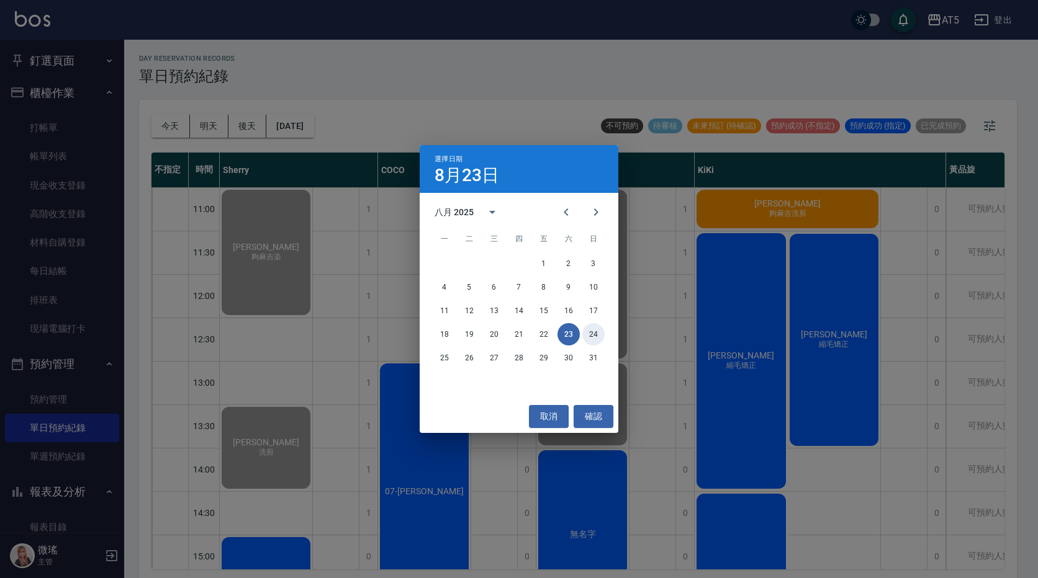
click at [590, 331] on button "24" at bounding box center [593, 334] width 22 height 22
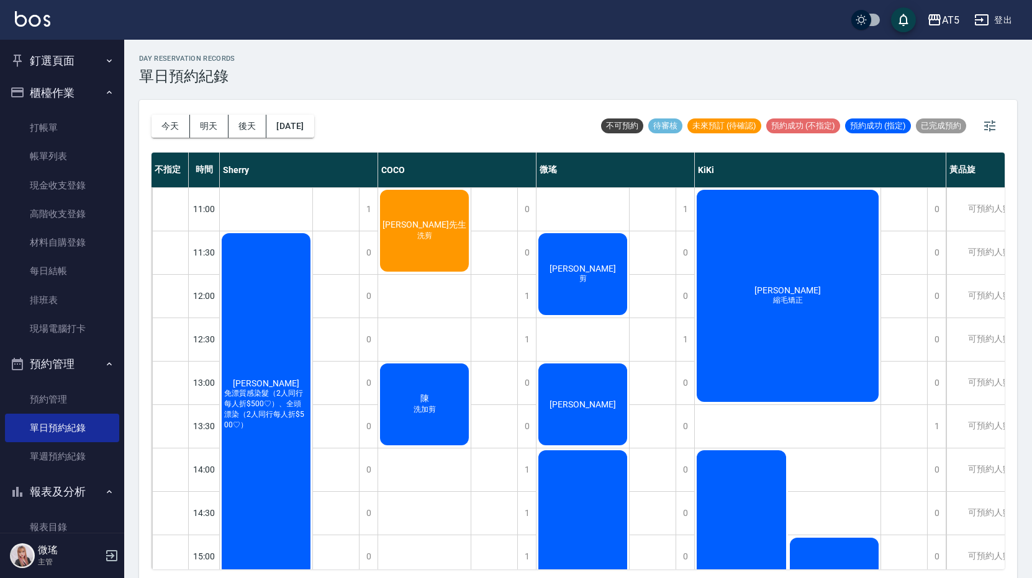
scroll to position [248, 0]
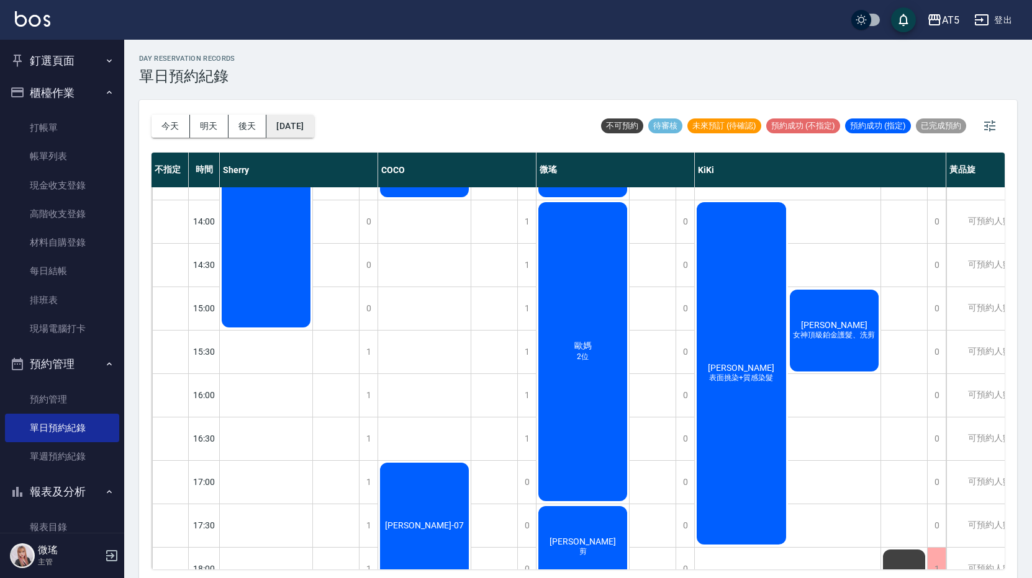
click at [313, 131] on button "[DATE]" at bounding box center [289, 126] width 47 height 23
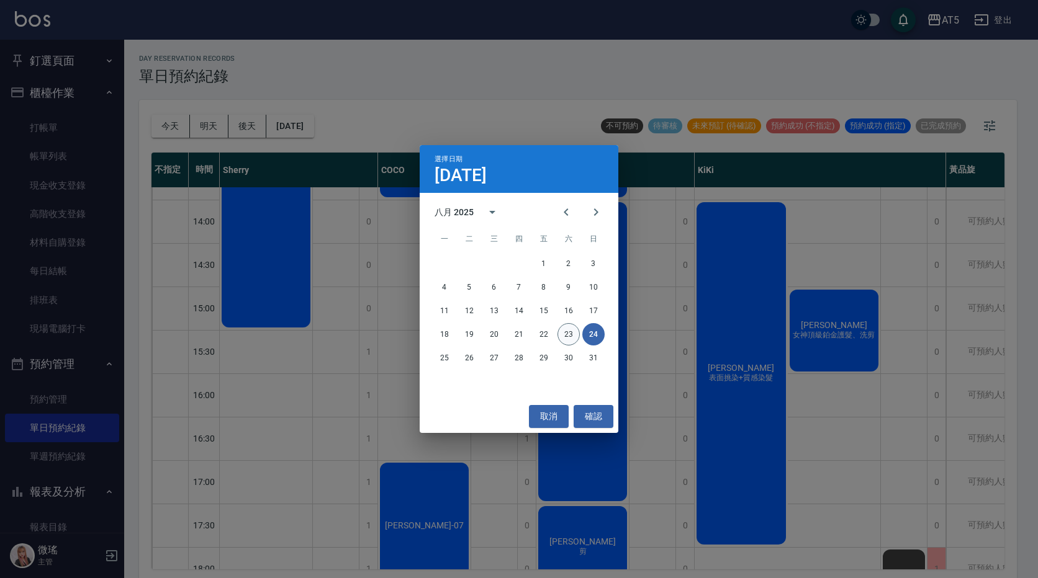
click at [575, 338] on button "23" at bounding box center [568, 334] width 22 height 22
